Goal: Task Accomplishment & Management: Use online tool/utility

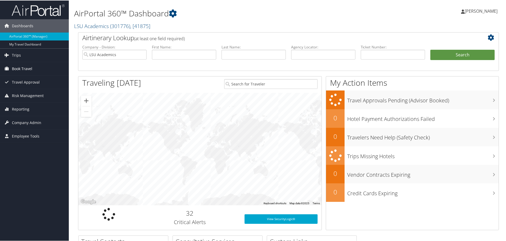
click at [24, 70] on span "Book Travel" at bounding box center [22, 68] width 20 height 13
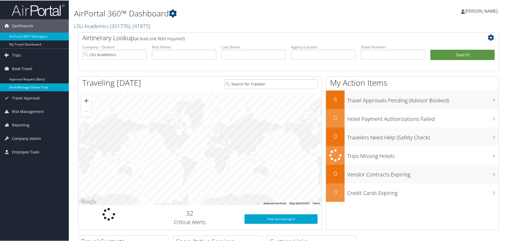
click at [24, 83] on link "Book/Manage Online Trips" at bounding box center [34, 87] width 69 height 8
